Goal: Task Accomplishment & Management: Manage account settings

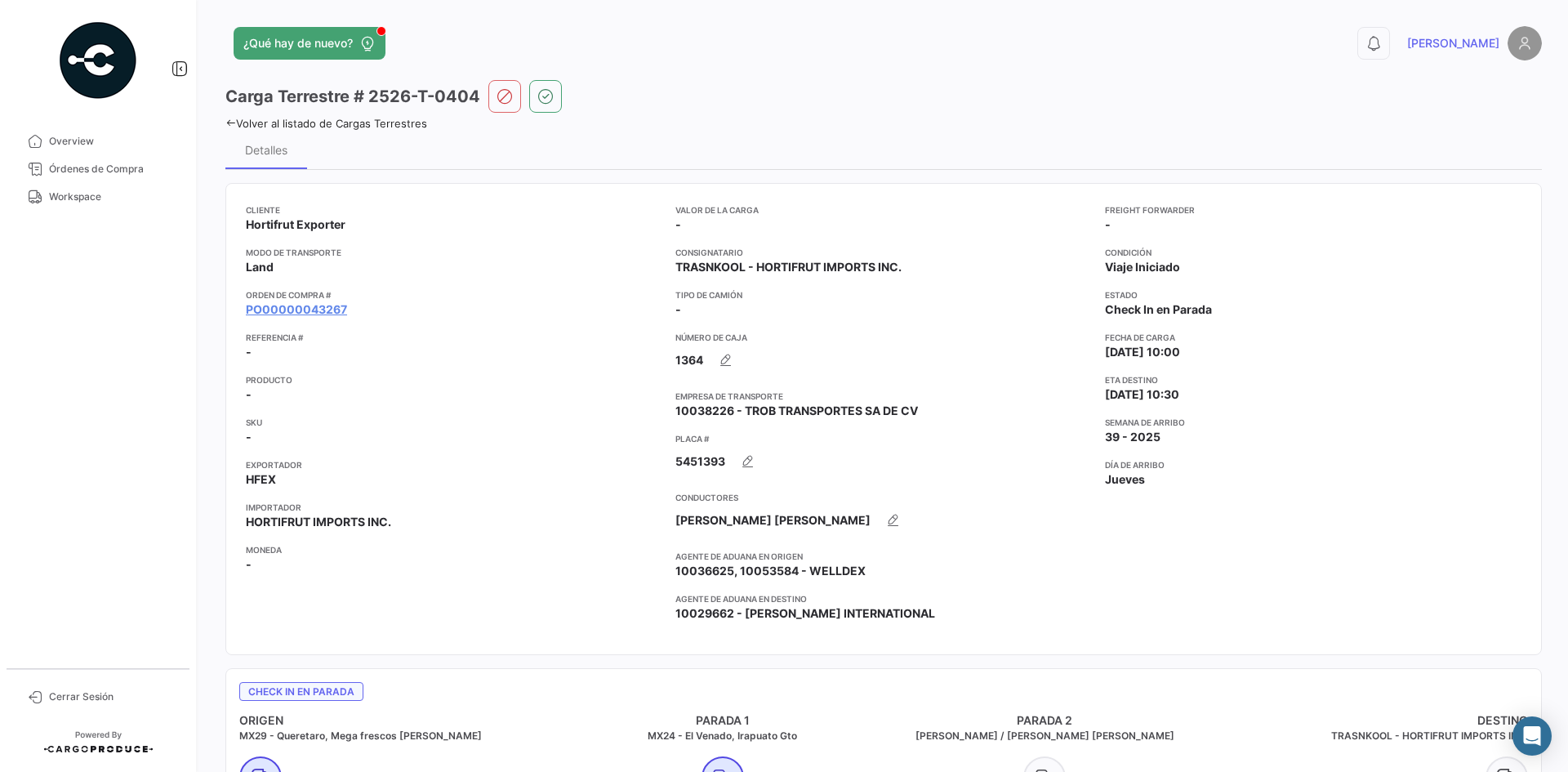
scroll to position [1090, 0]
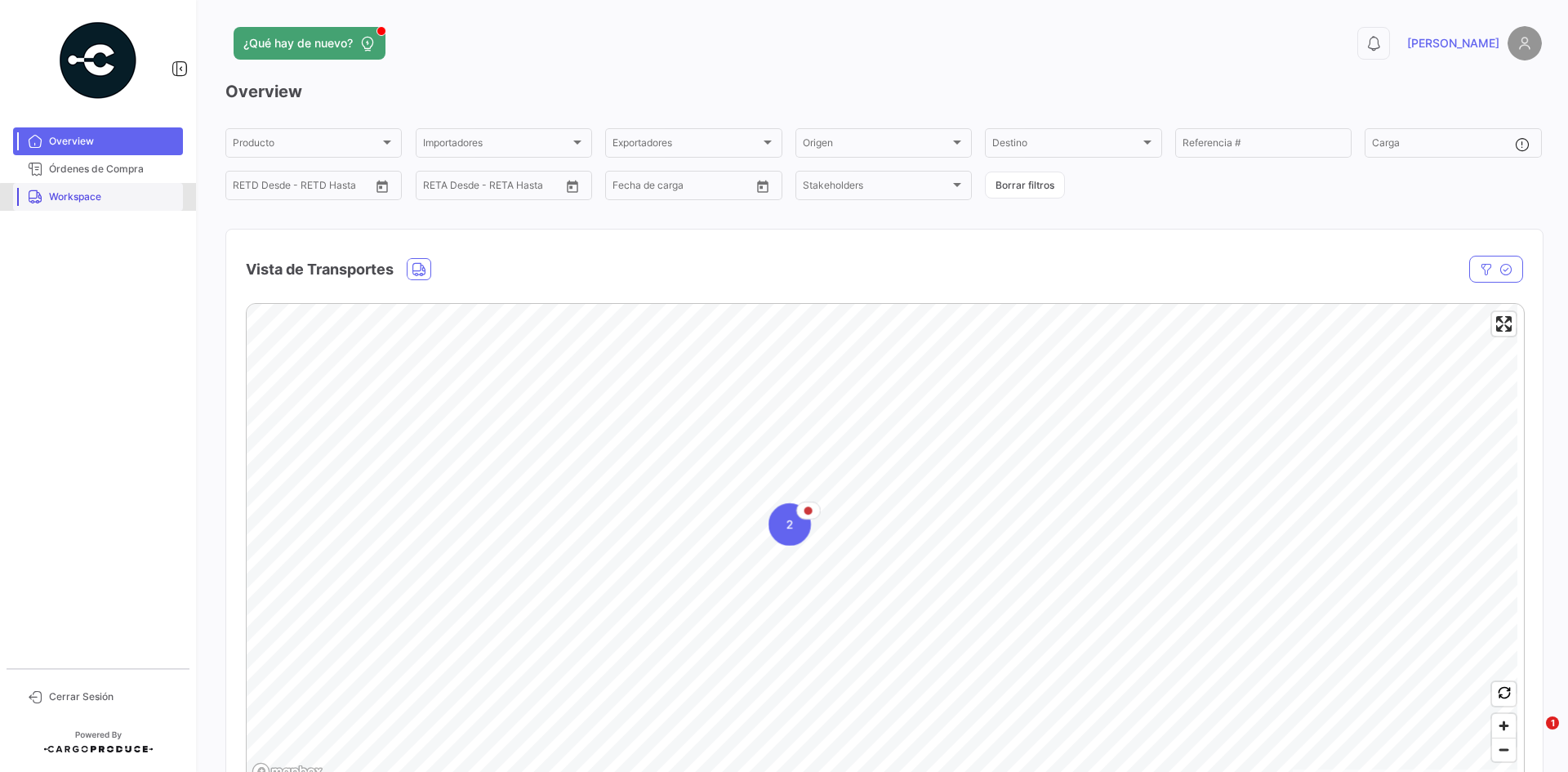
click at [120, 208] on link "Workspace" at bounding box center [98, 196] width 170 height 27
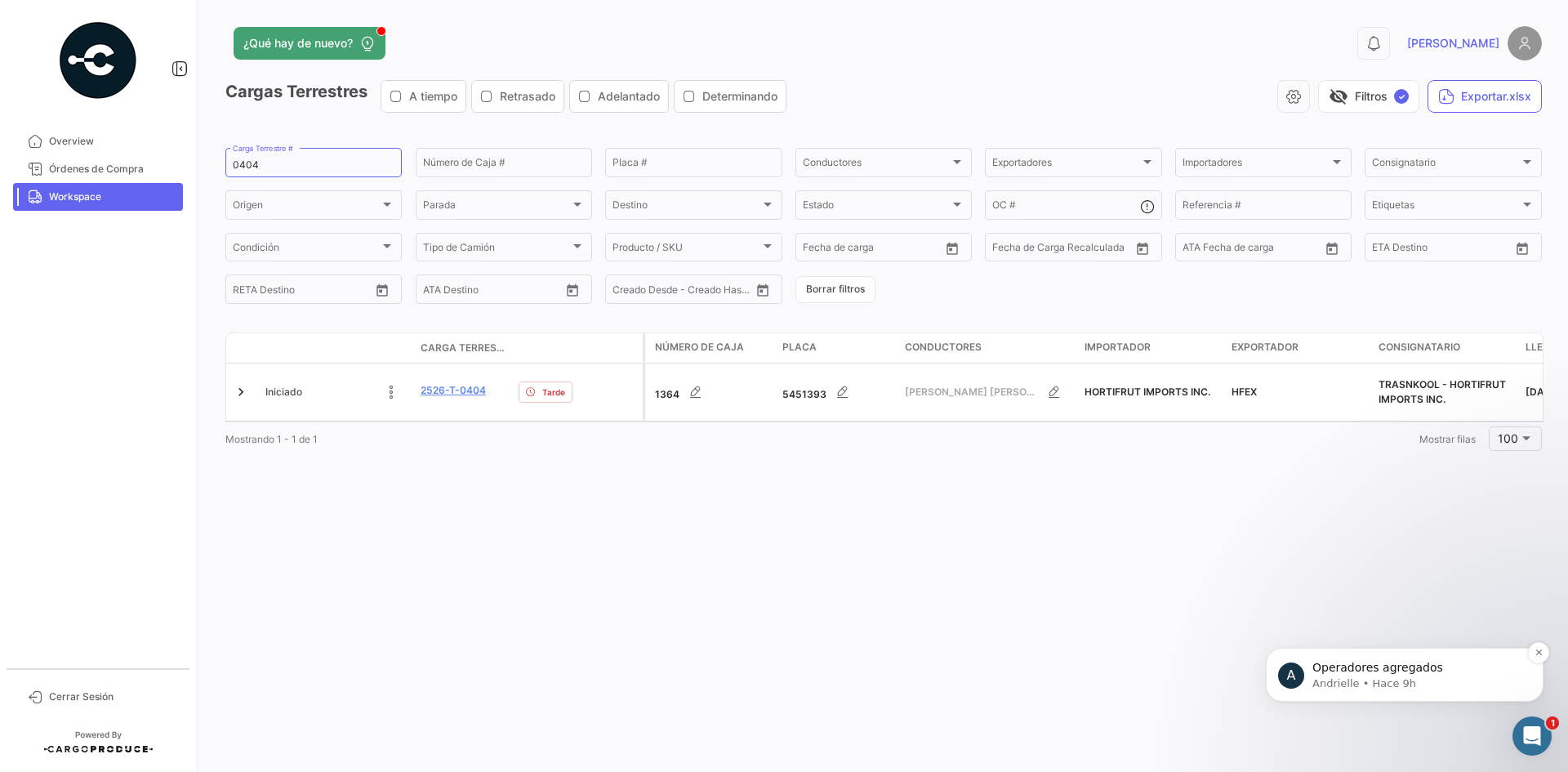
click at [1458, 691] on div "A Operadores agregados Andrielle • Hace 9h" at bounding box center [1405, 674] width 277 height 54
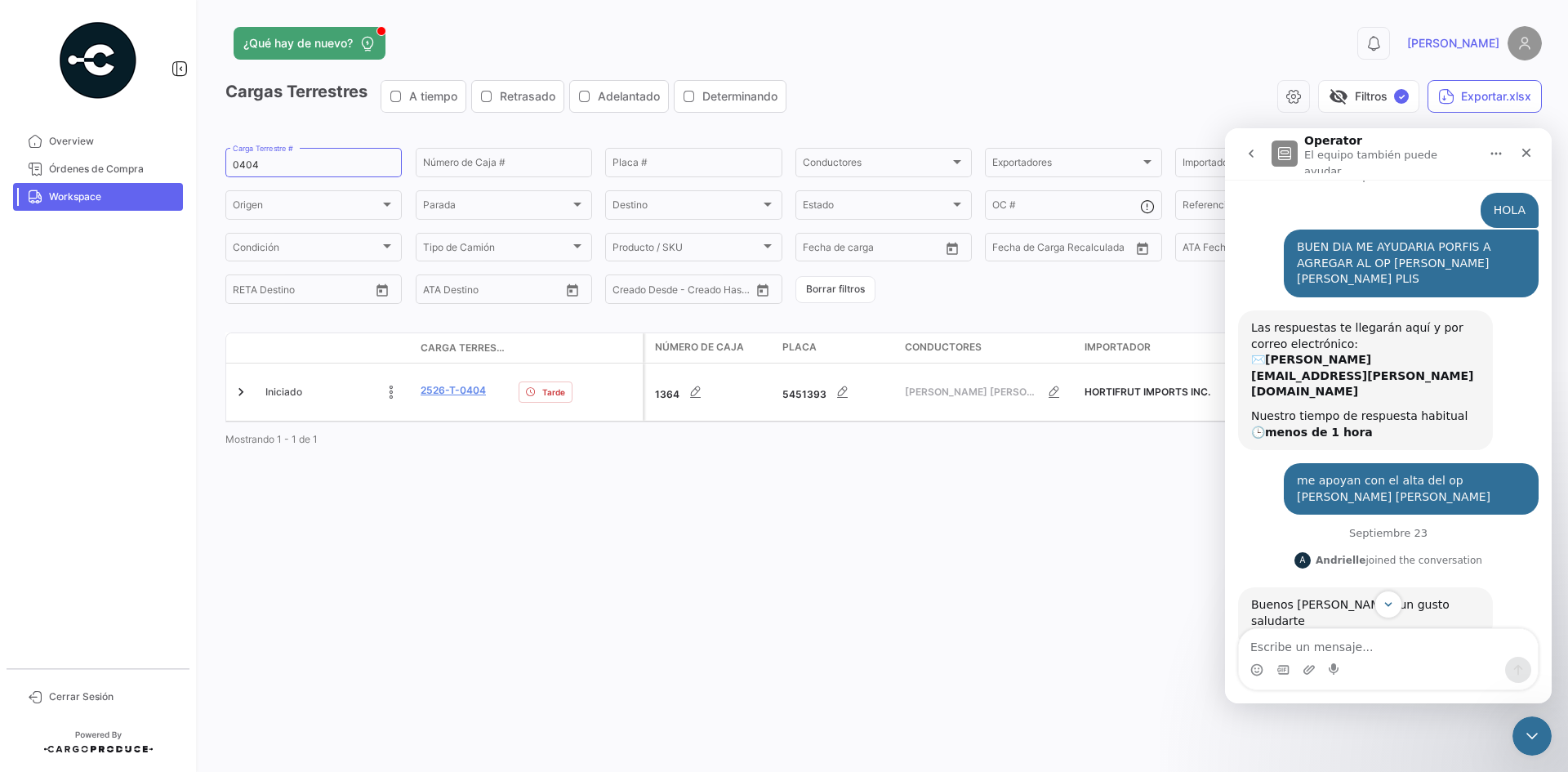
scroll to position [56, 0]
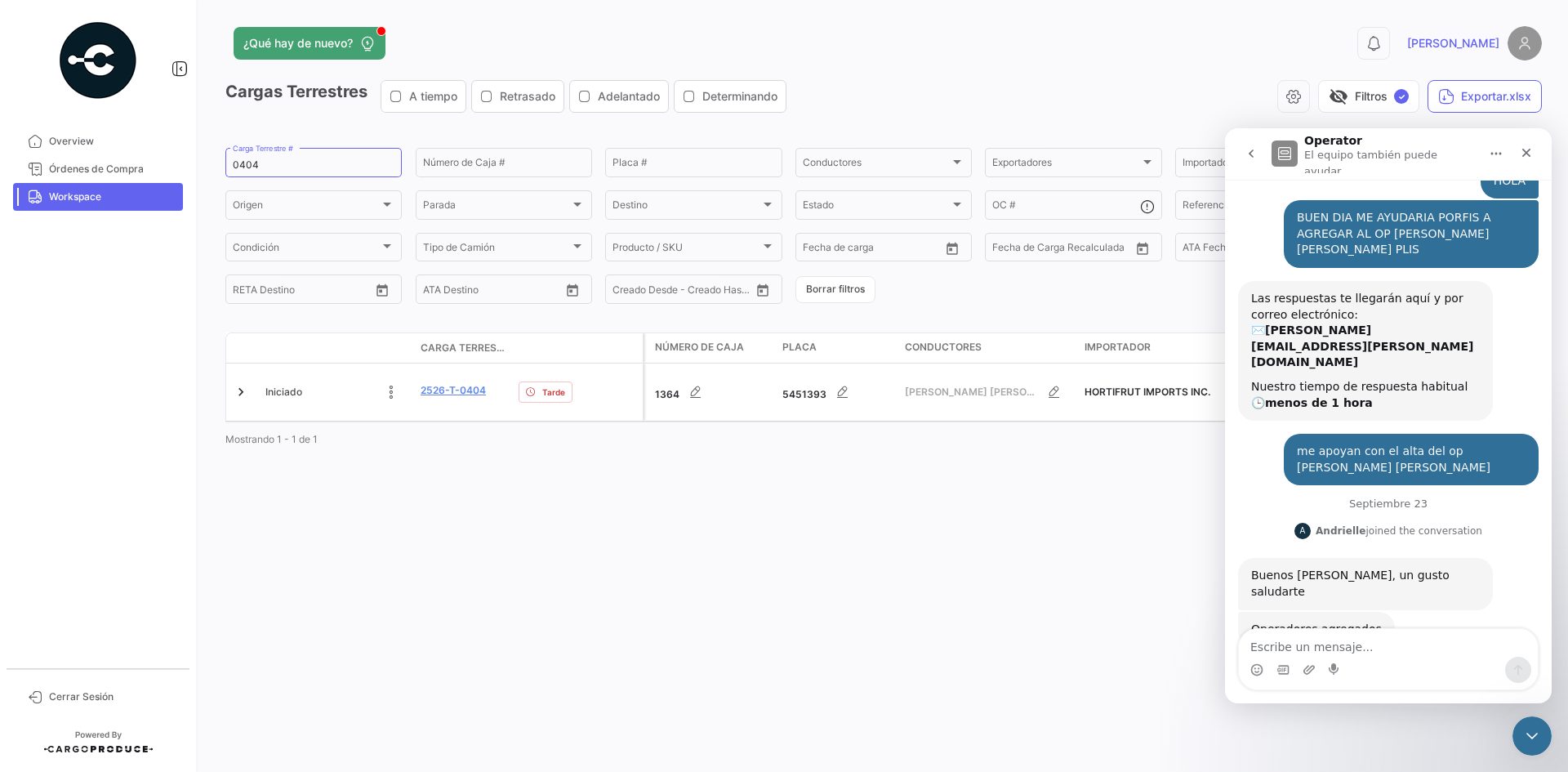
click at [842, 303] on form "0404 Carga Terrestre # Número de Caja # Placa # Conductores Conductores Exporta…" at bounding box center [883, 225] width 1317 height 161
click at [840, 297] on button "Borrar filtros" at bounding box center [836, 289] width 80 height 27
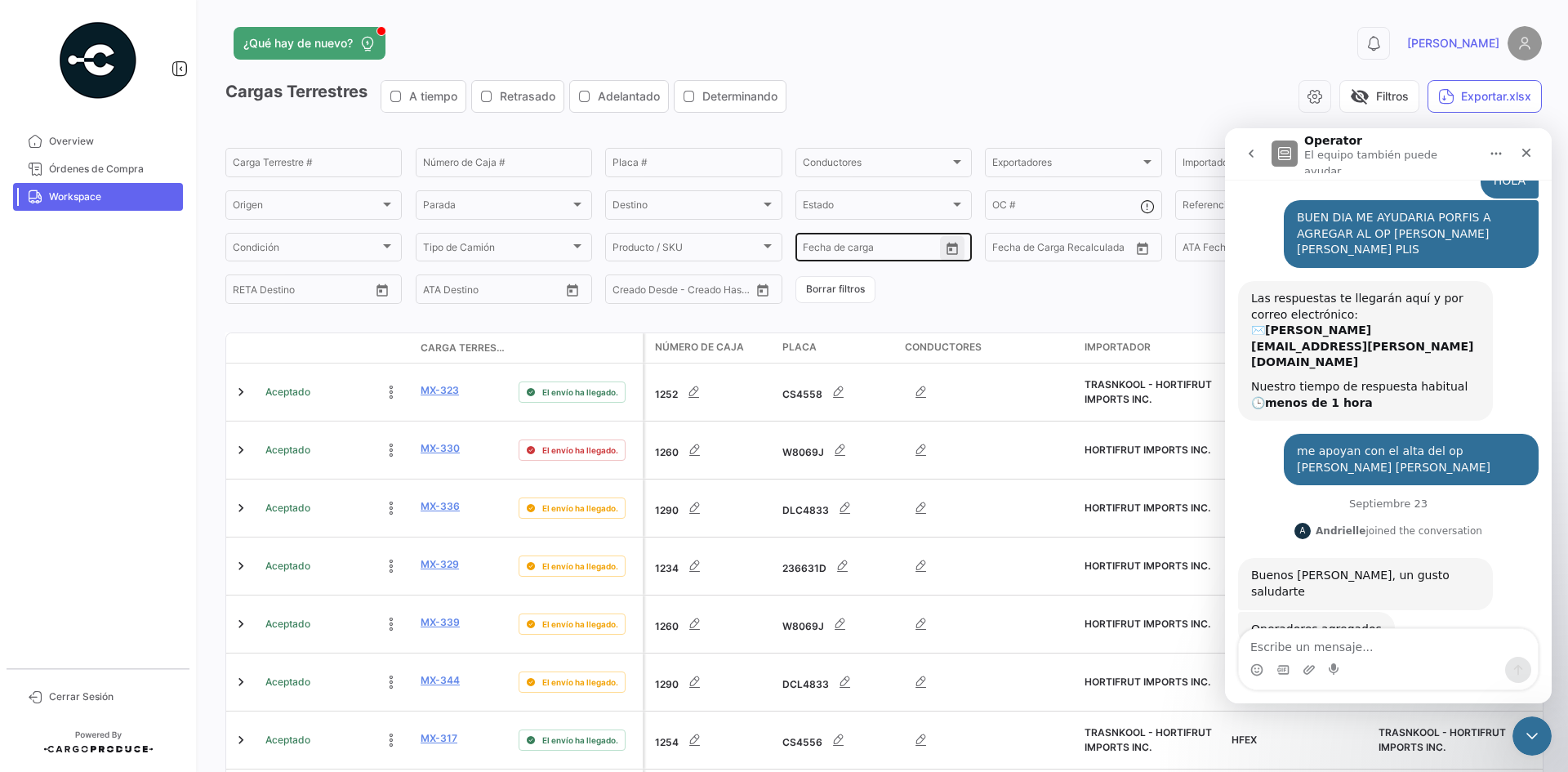
click at [951, 248] on icon "Open calendar" at bounding box center [952, 249] width 15 height 15
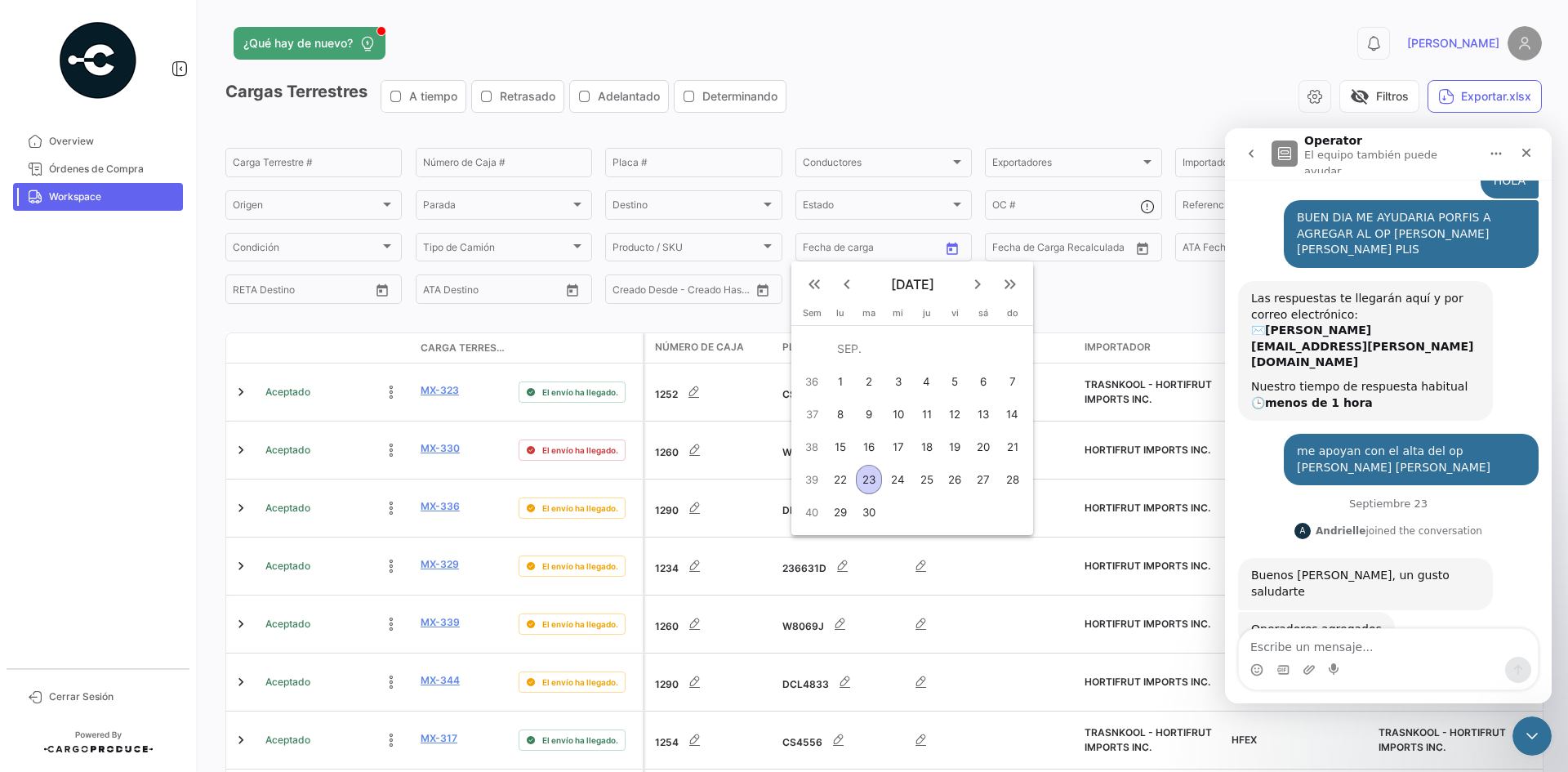
click at [925, 488] on div "25" at bounding box center [926, 479] width 26 height 29
type input "[DATE]"
click at [925, 488] on div "25" at bounding box center [926, 479] width 26 height 29
type input "[DATE]"
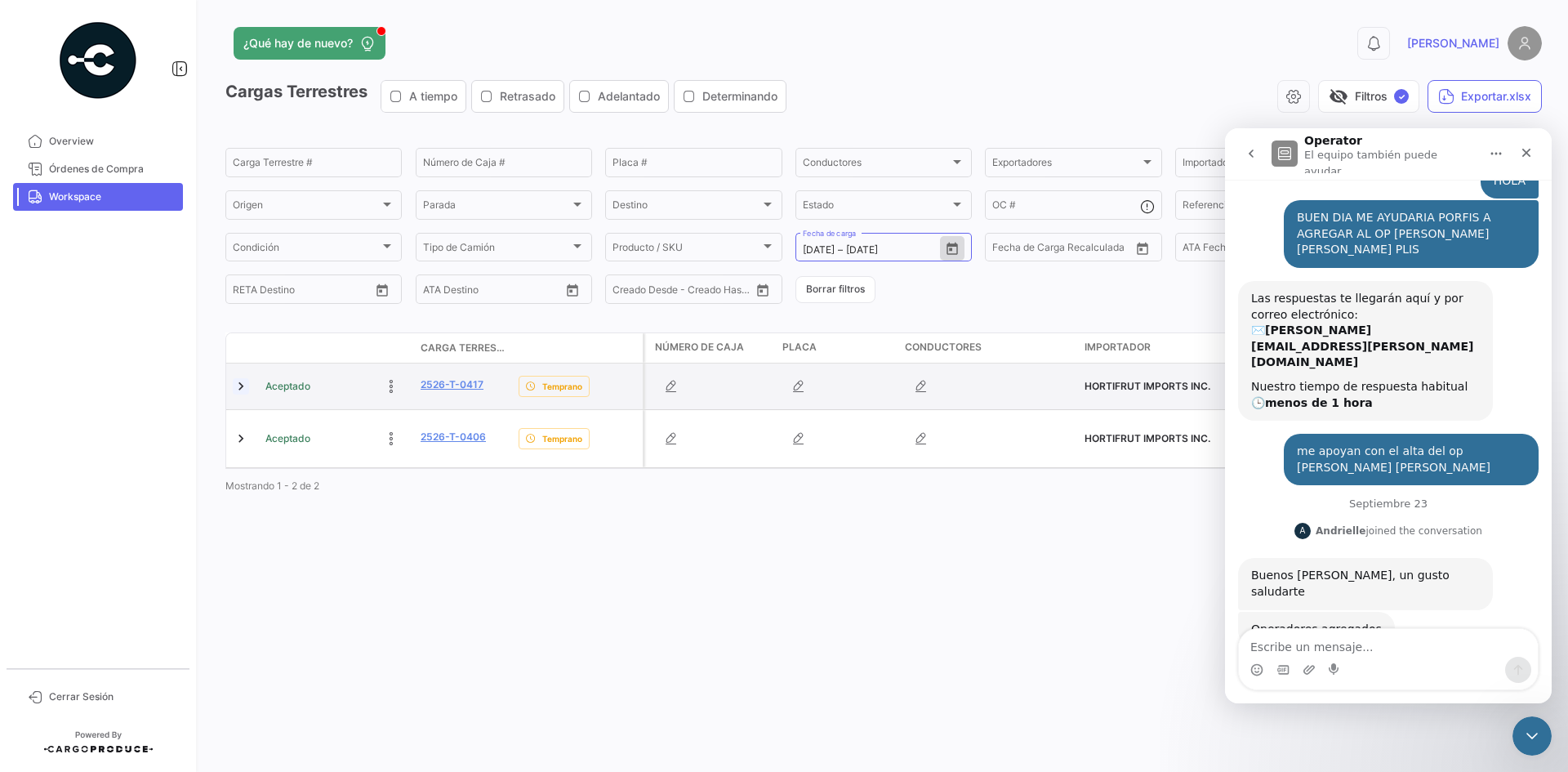
click at [238, 386] on link at bounding box center [241, 386] width 16 height 16
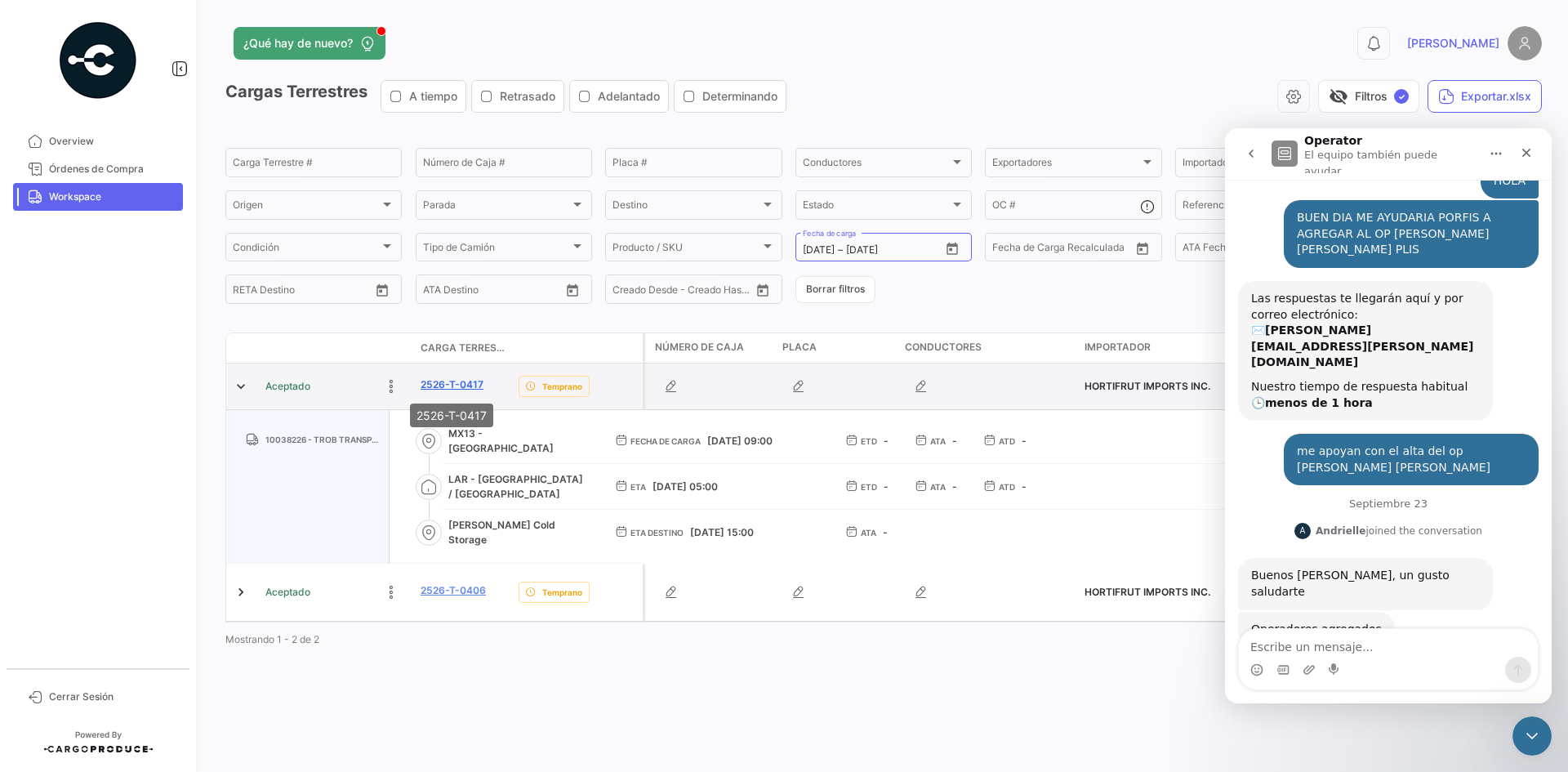
drag, startPoint x: 493, startPoint y: 385, endPoint x: 423, endPoint y: 387, distance: 70.0
click at [423, 387] on div "2526-T-0417" at bounding box center [463, 386] width 85 height 19
copy link "2526-T-0417"
click at [670, 384] on icon "button" at bounding box center [672, 386] width 16 height 16
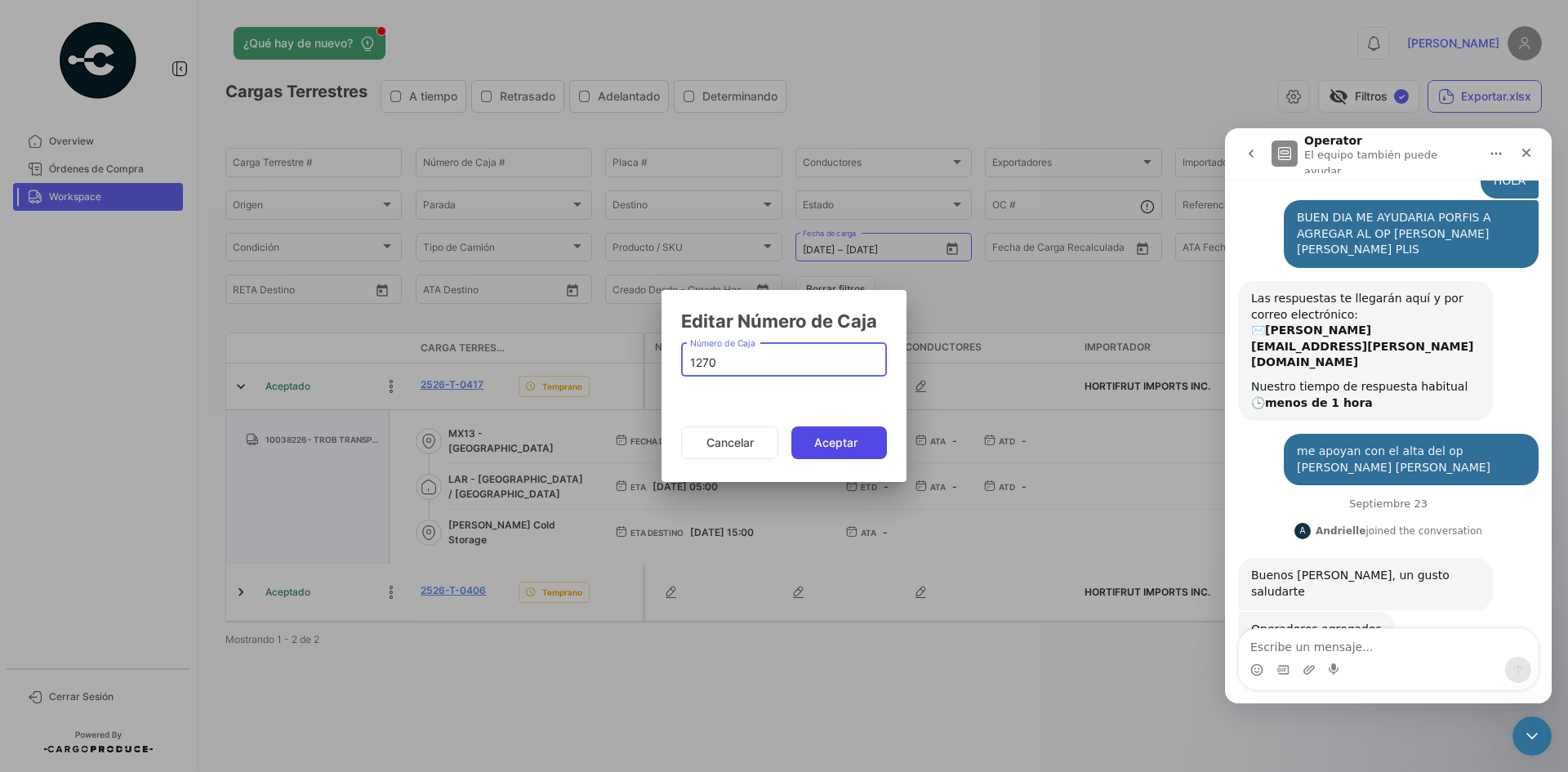
type input "1270"
click at [837, 443] on button "Aceptar" at bounding box center [839, 443] width 96 height 33
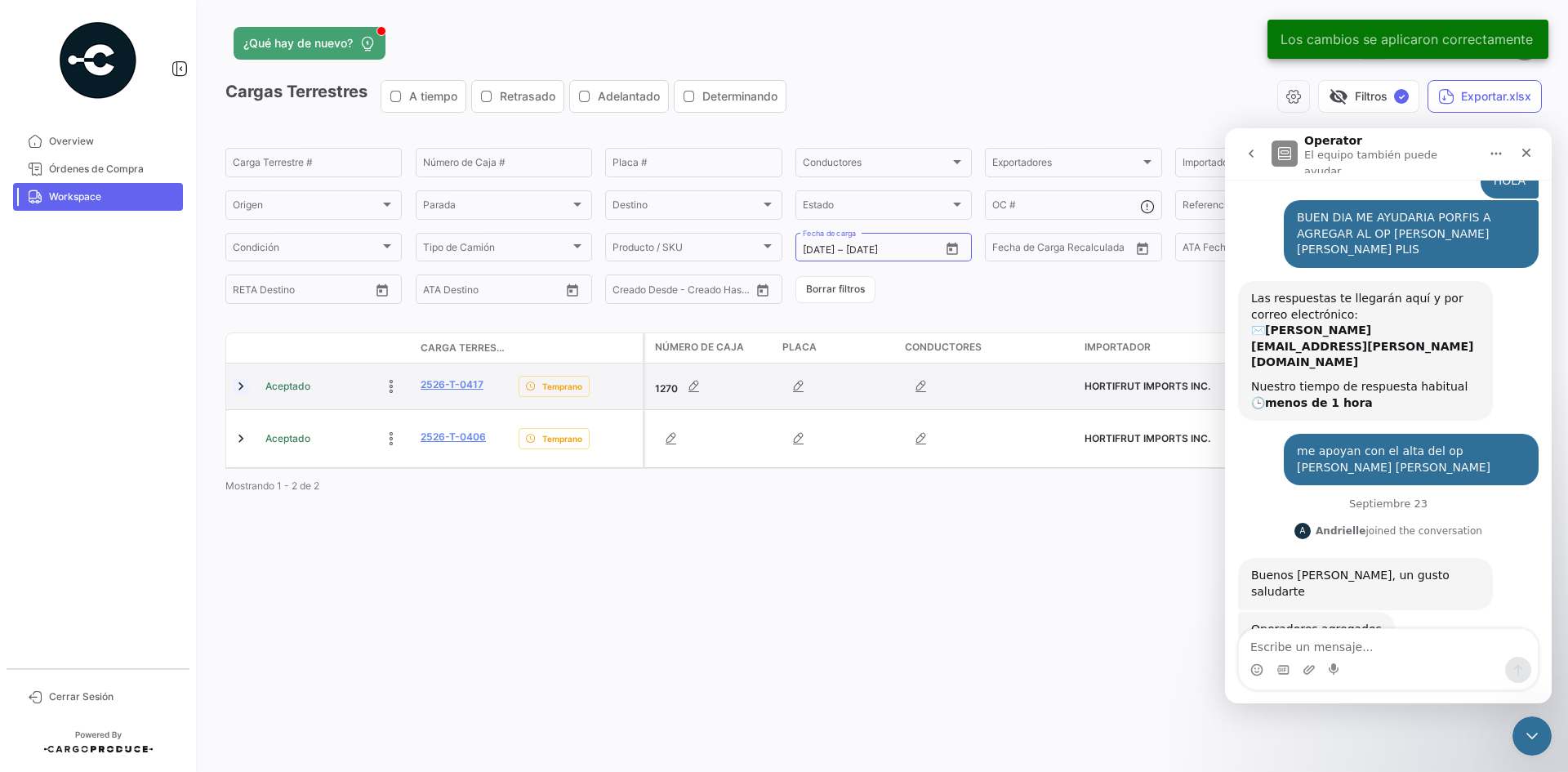
click at [237, 392] on link at bounding box center [241, 386] width 16 height 16
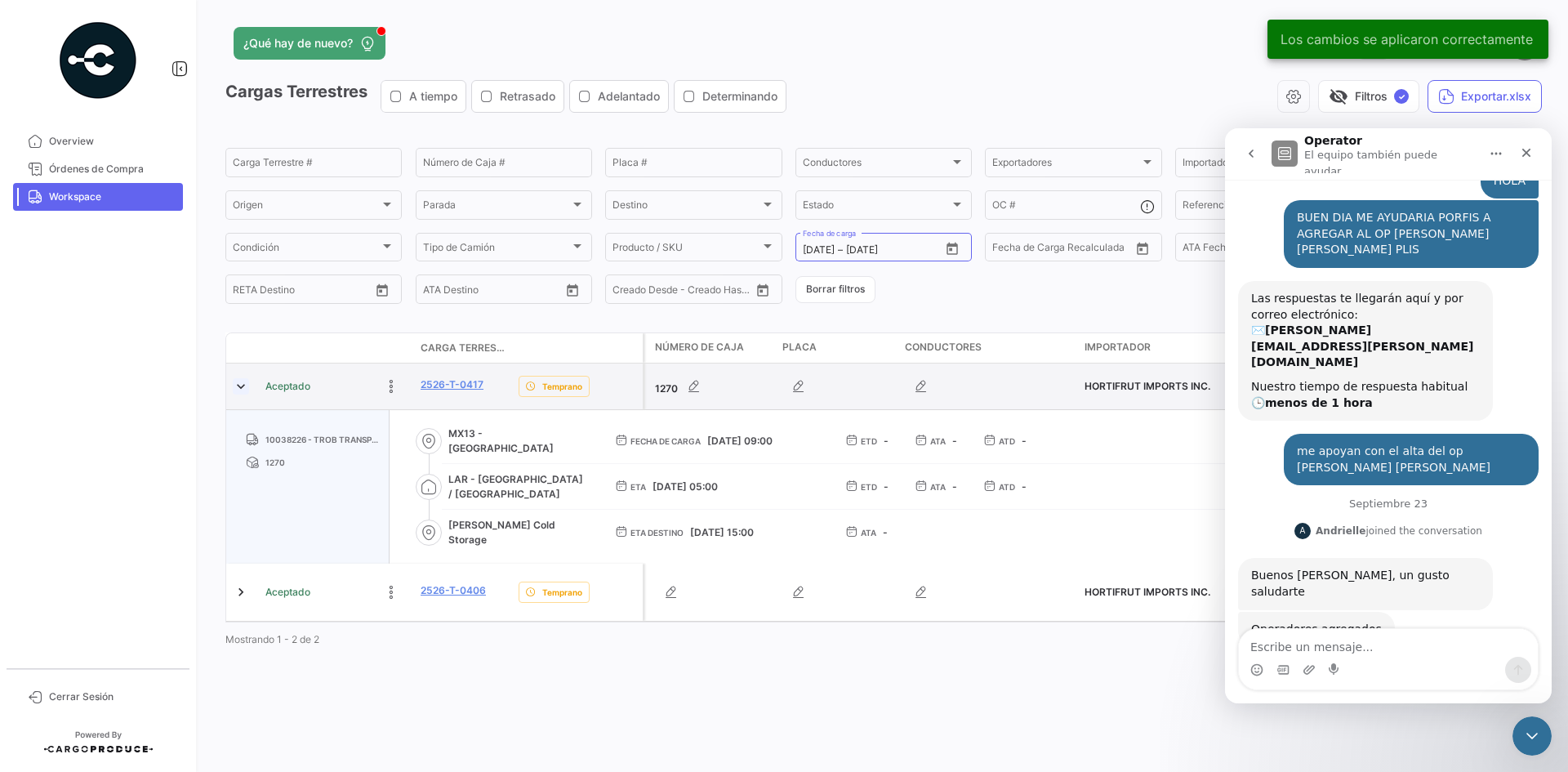
click at [241, 391] on link at bounding box center [241, 386] width 16 height 16
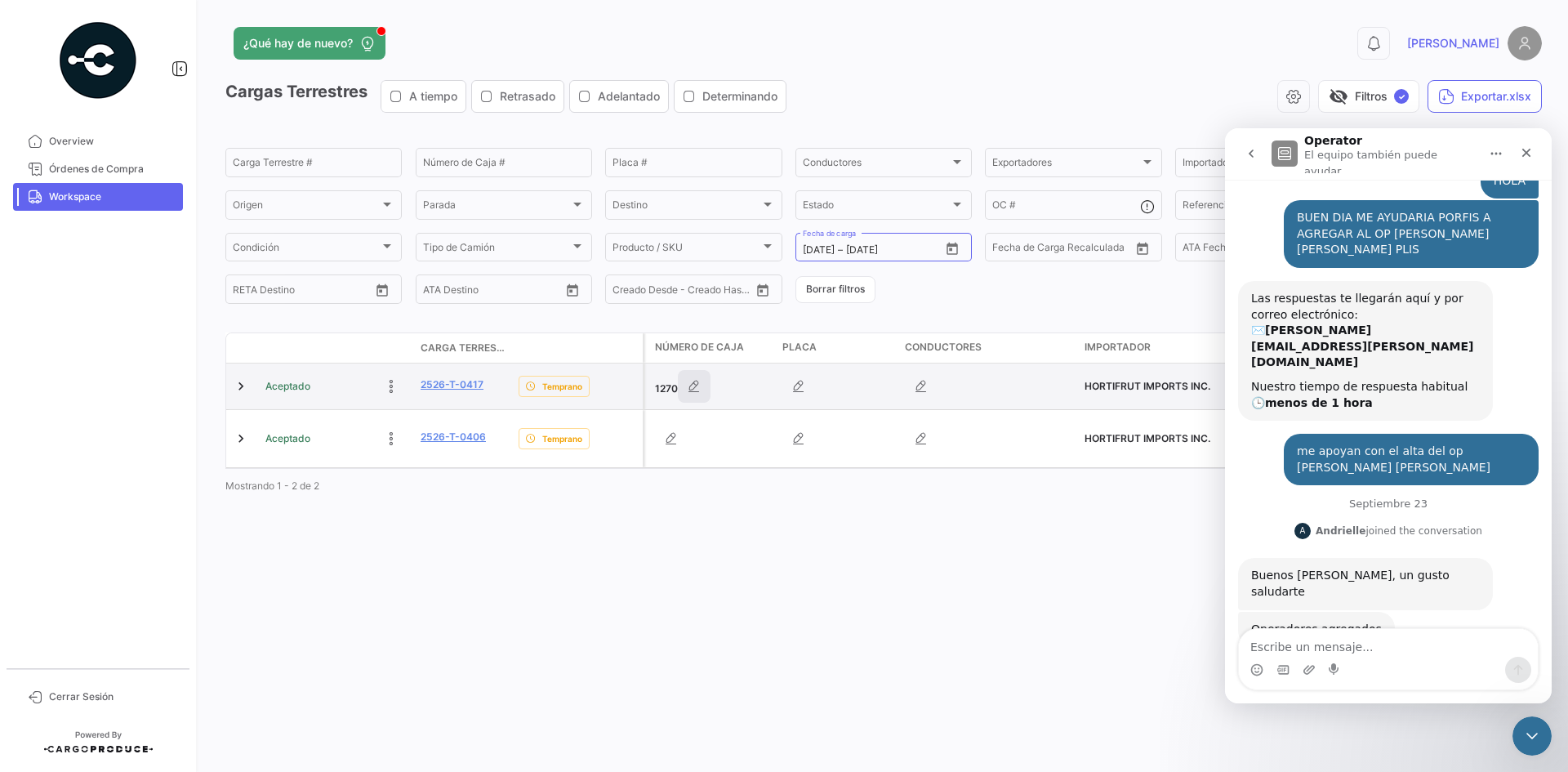
click at [694, 396] on button "button" at bounding box center [695, 386] width 33 height 33
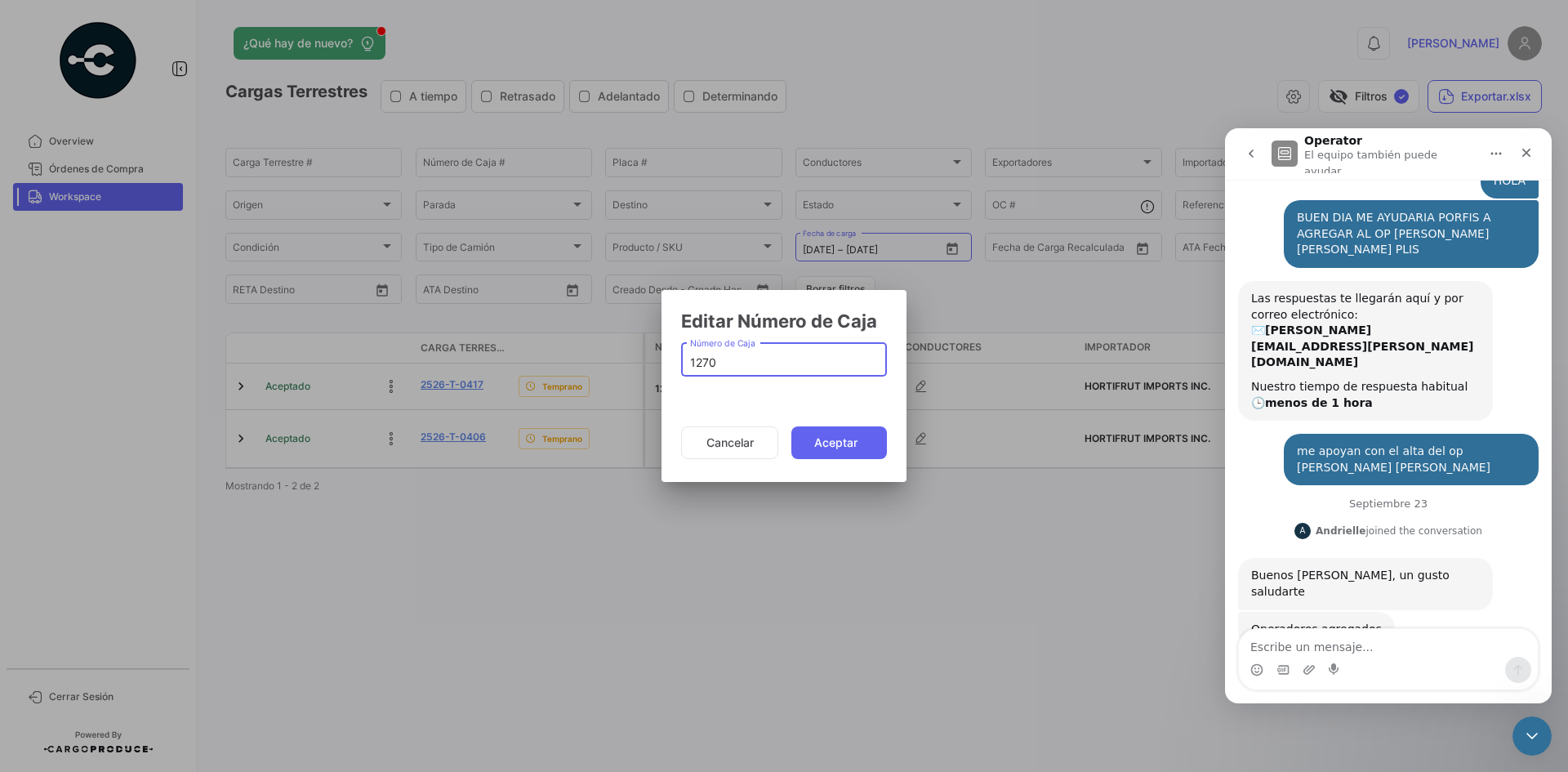
drag, startPoint x: 733, startPoint y: 363, endPoint x: 653, endPoint y: 381, distance: 82.0
click at [653, 378] on div "Editar Número de Caja 1270 Número de Caja Cancelar Aceptar" at bounding box center [784, 386] width 1568 height 772
click at [829, 445] on button "Aceptar" at bounding box center [839, 443] width 96 height 33
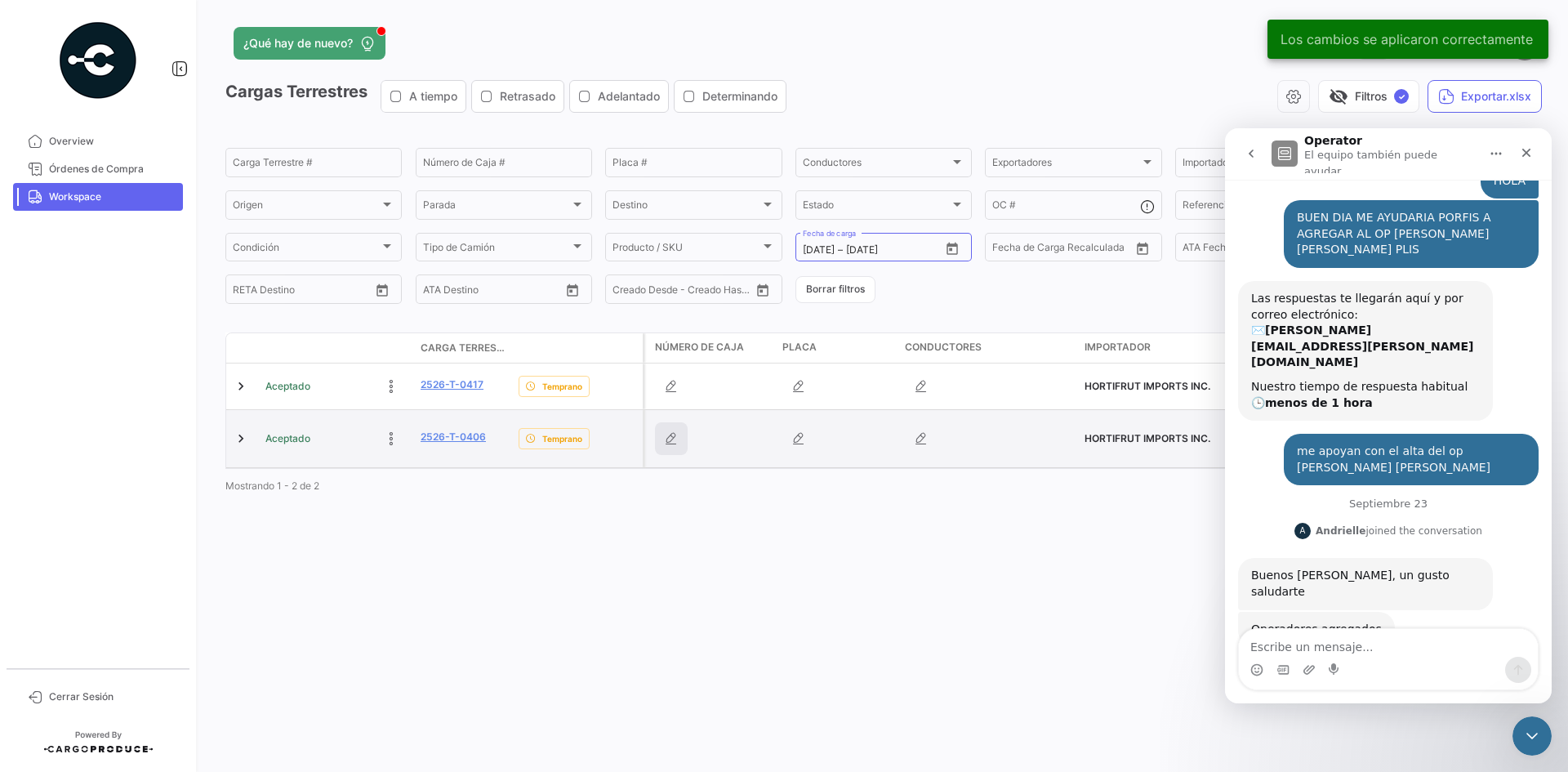
click at [677, 438] on icon "button" at bounding box center [672, 439] width 16 height 16
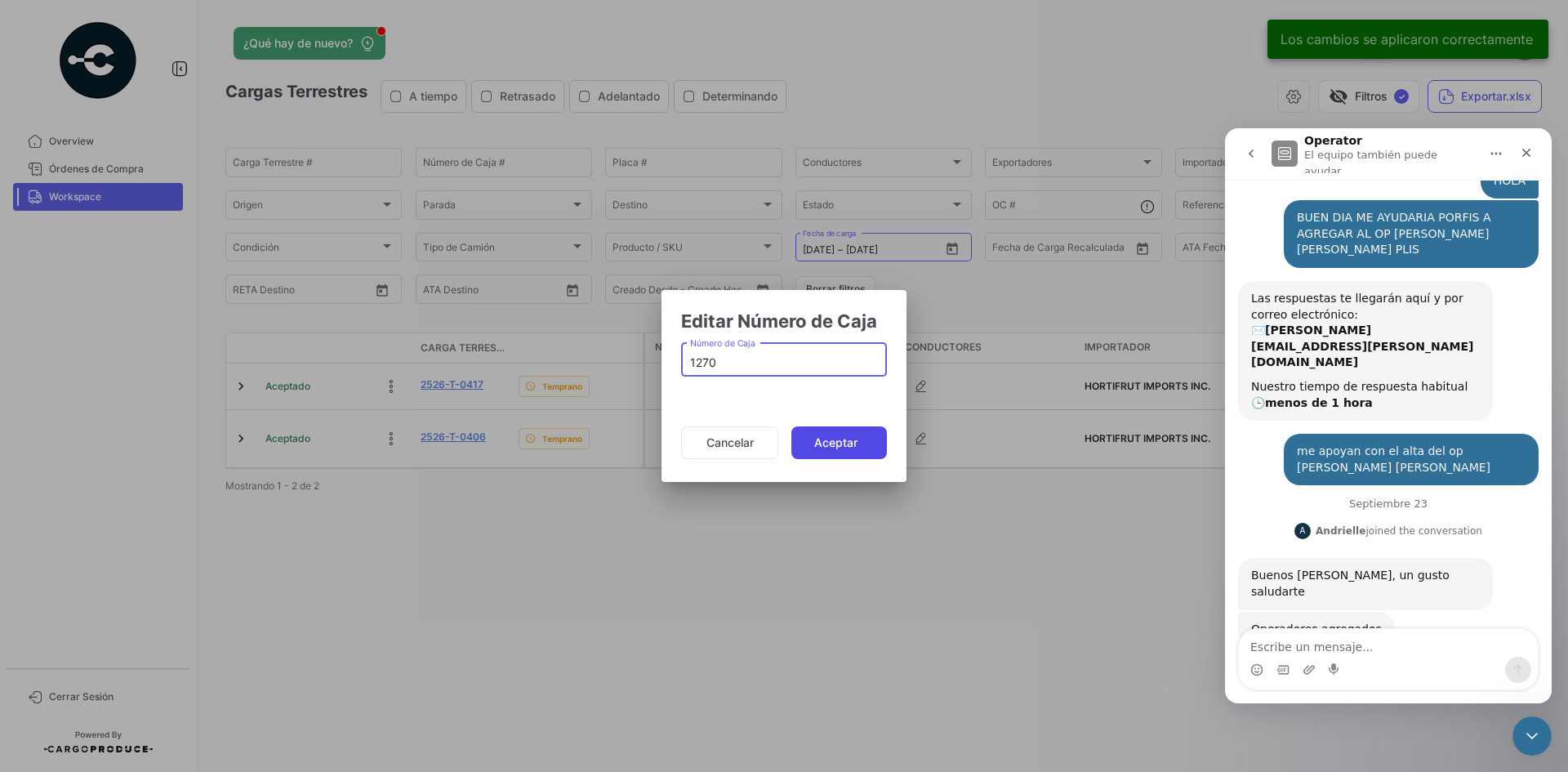
type input "1270"
click at [820, 433] on button "Aceptar" at bounding box center [839, 443] width 96 height 33
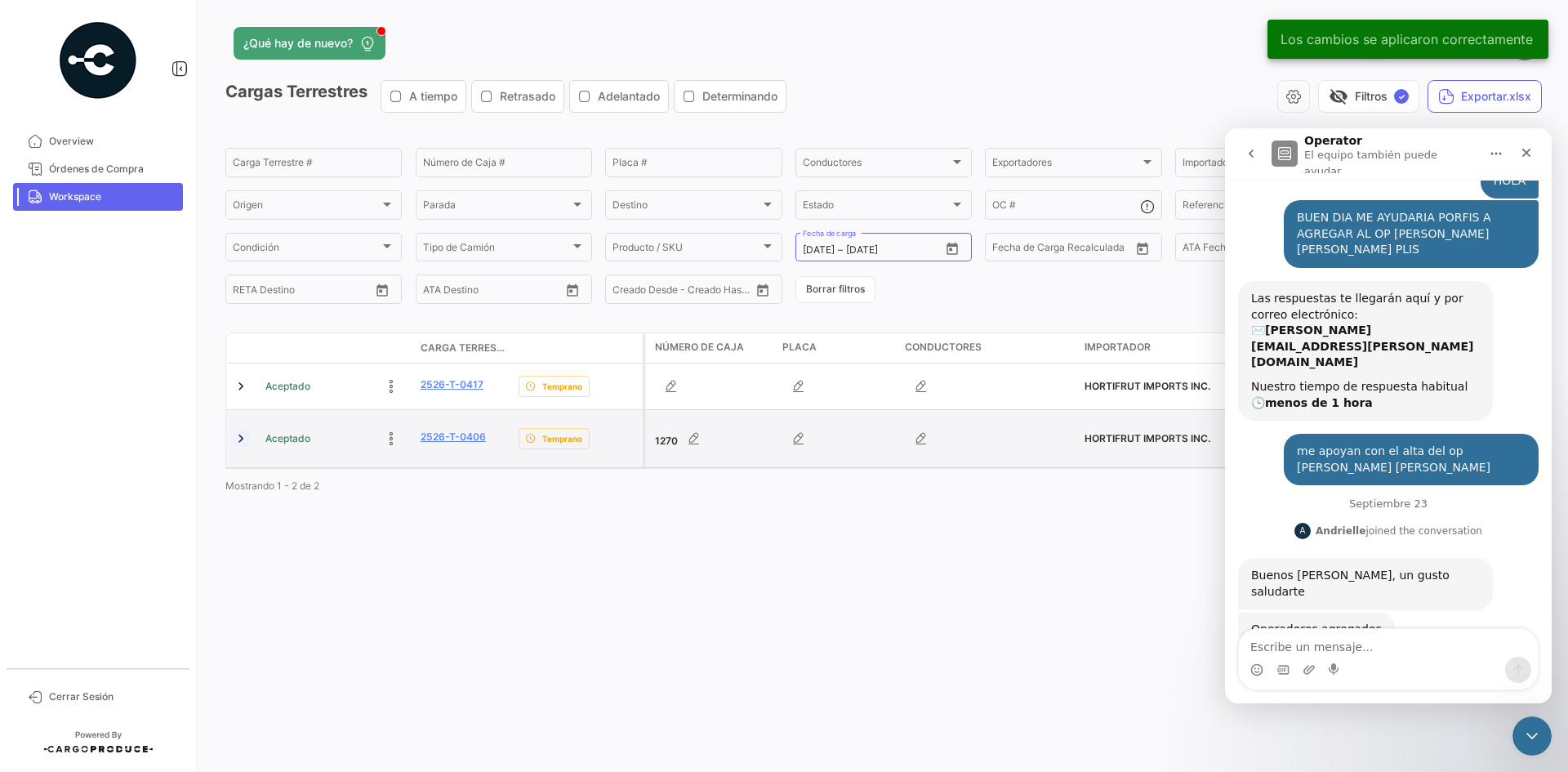
click at [240, 440] on link at bounding box center [241, 439] width 16 height 16
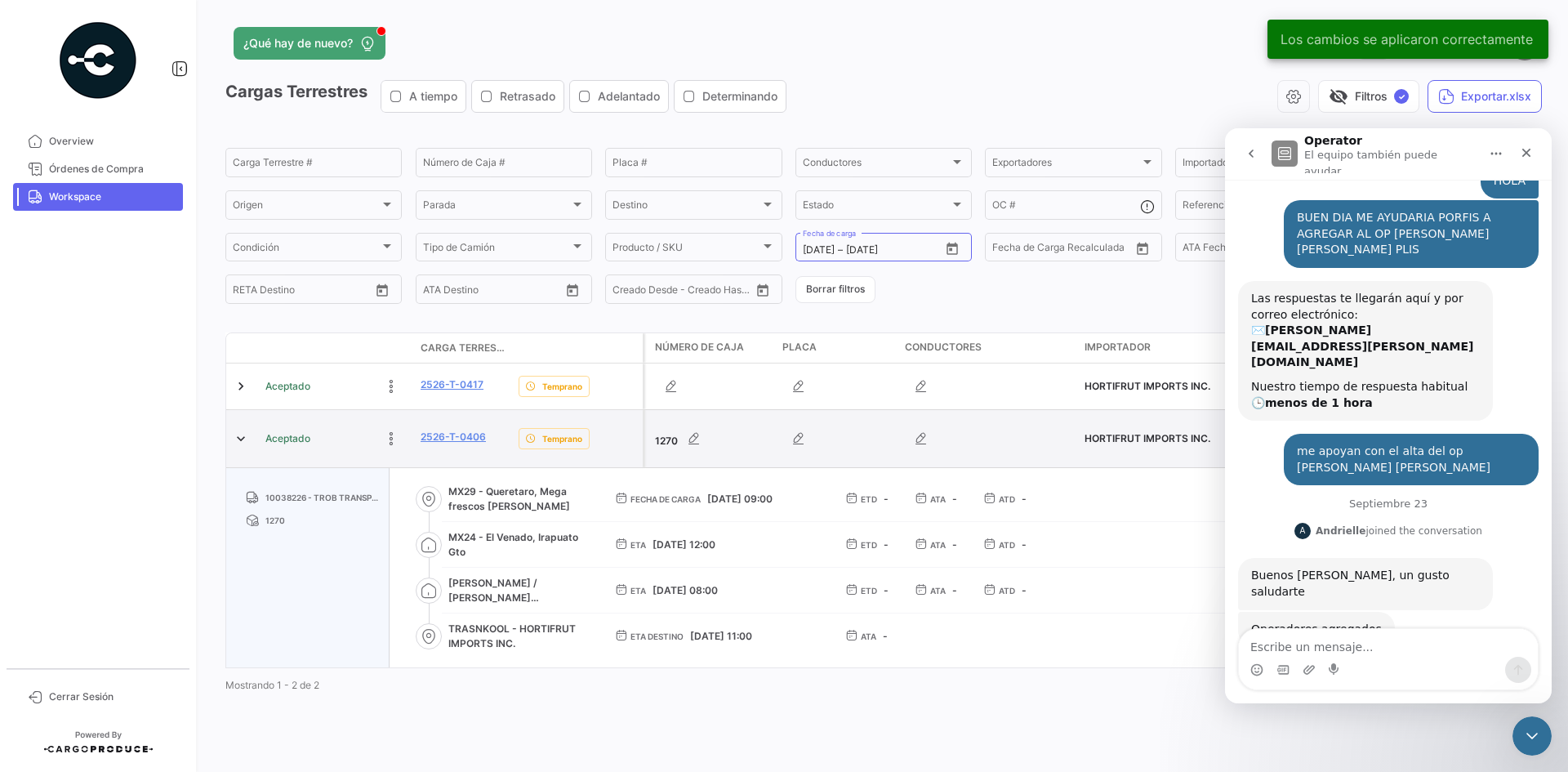
drag, startPoint x: 491, startPoint y: 439, endPoint x: 418, endPoint y: 442, distance: 73.1
click at [418, 442] on datatable-body-cell "2526-T-0406" at bounding box center [463, 438] width 98 height 57
copy link "2526-T-0406"
